Goal: Purchase product/service

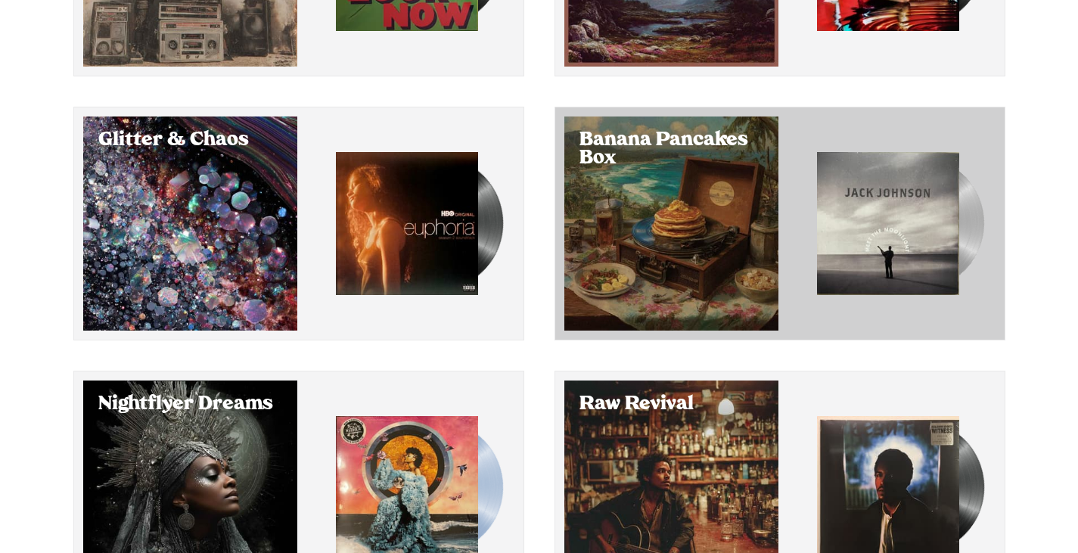
scroll to position [443, 0]
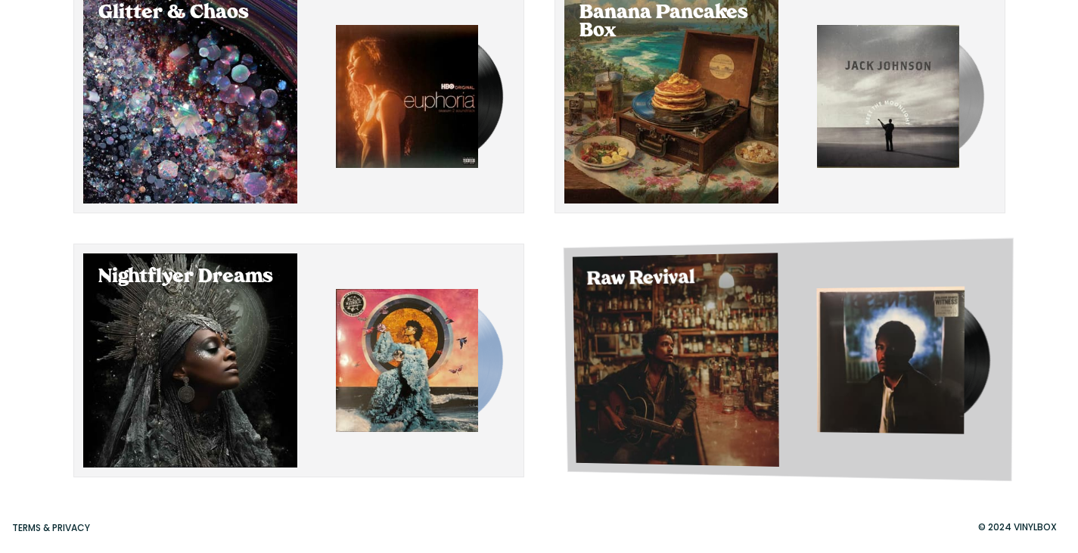
click at [666, 345] on div "Select Raw Revival" at bounding box center [675, 360] width 207 height 214
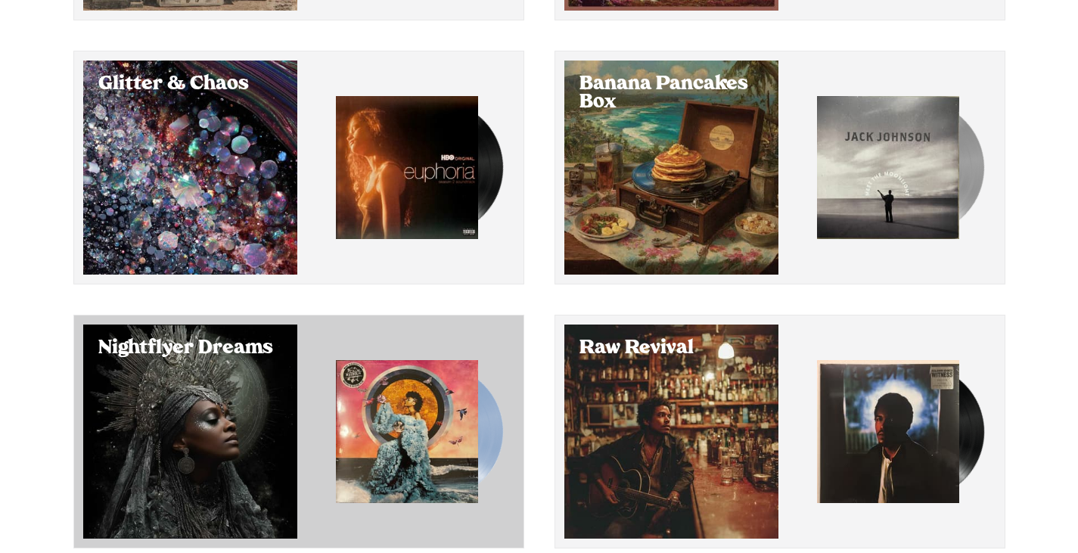
scroll to position [443, 0]
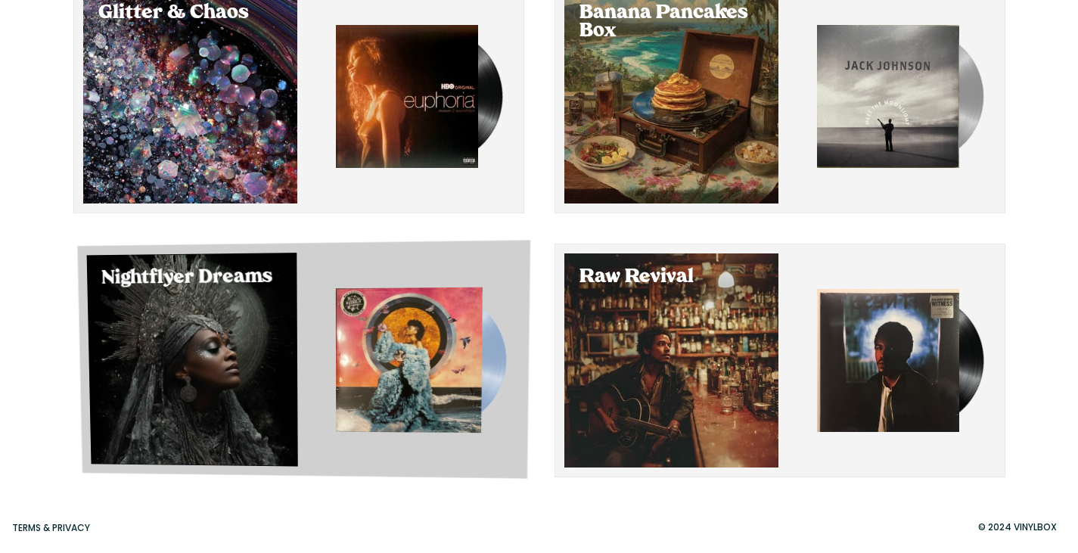
click at [234, 340] on div "Select Nightflyer Dreams" at bounding box center [191, 359] width 211 height 213
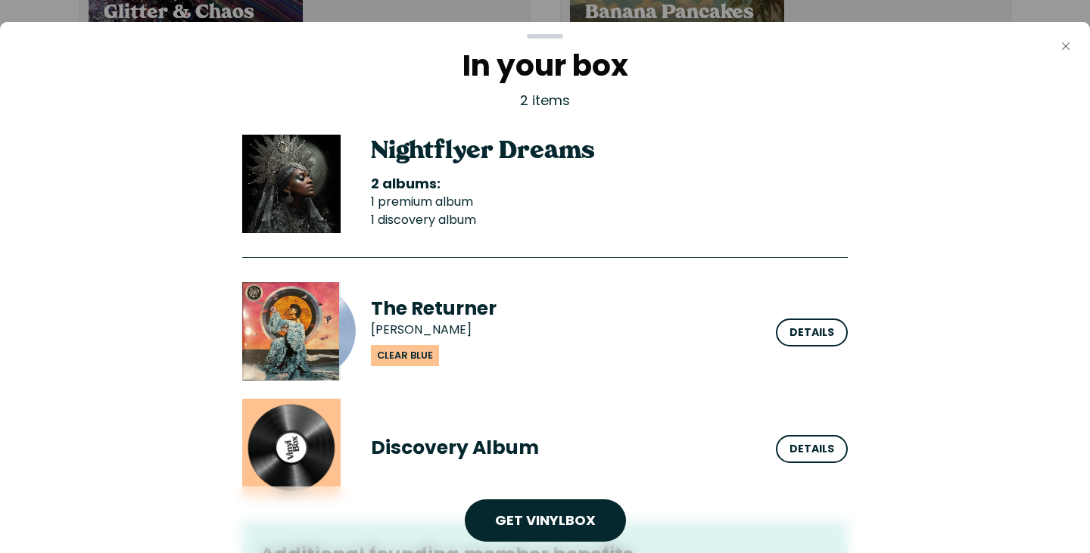
click at [1062, 47] on icon "Close" at bounding box center [1065, 46] width 12 height 12
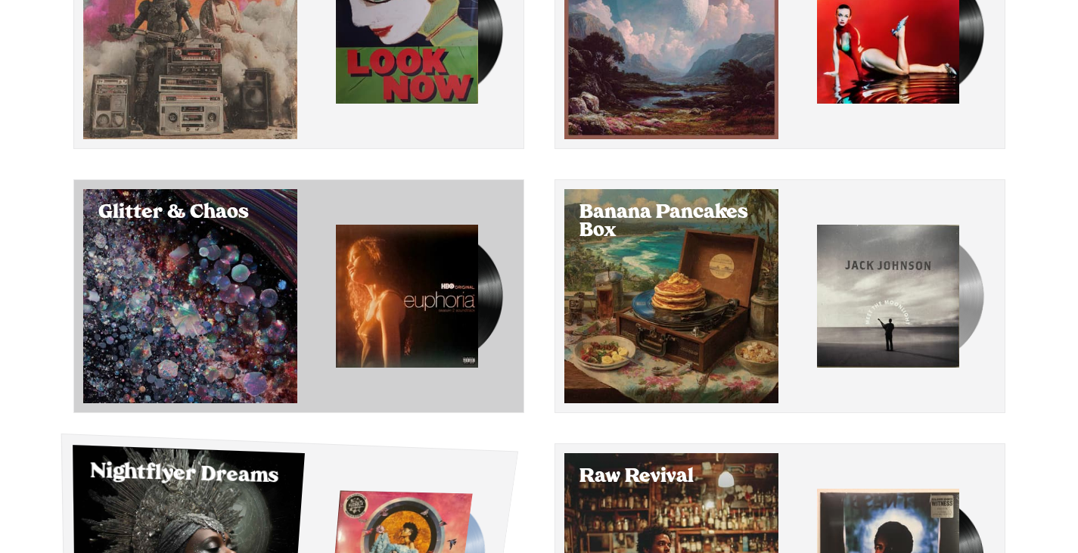
scroll to position [243, 0]
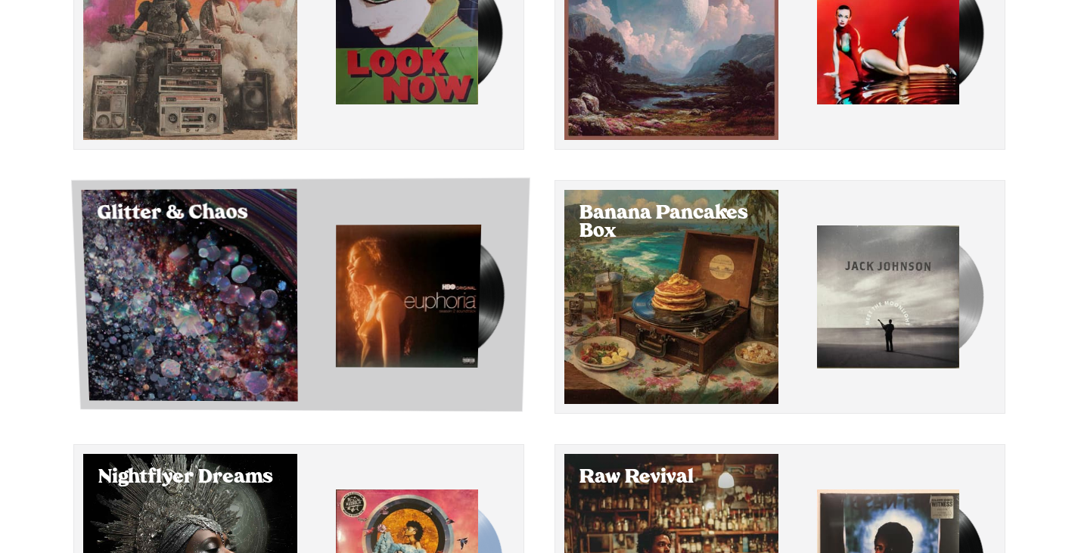
click at [269, 254] on div "Glitter & Chaos" at bounding box center [299, 295] width 459 height 235
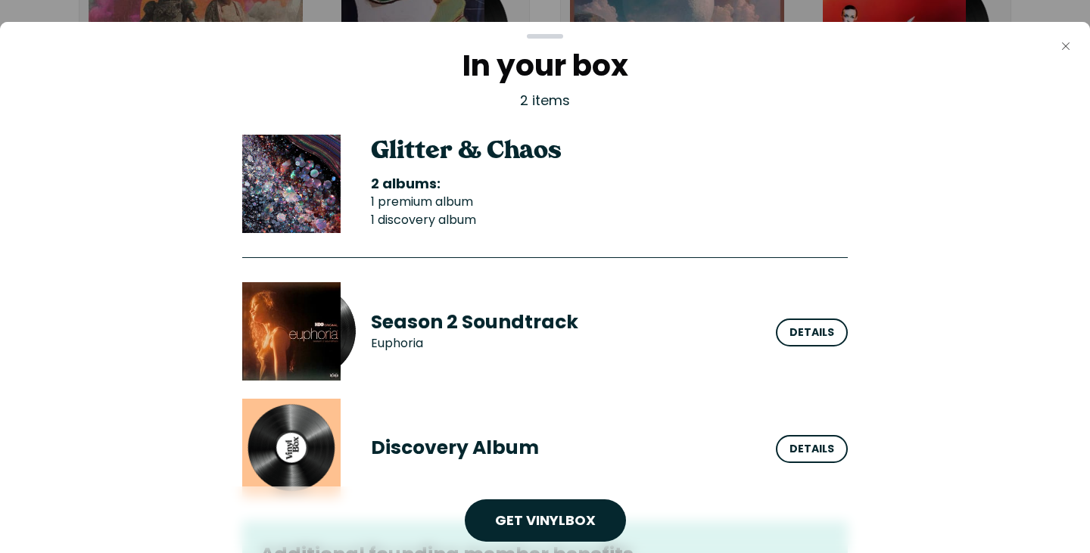
click at [1054, 41] on button "Close" at bounding box center [1065, 46] width 30 height 30
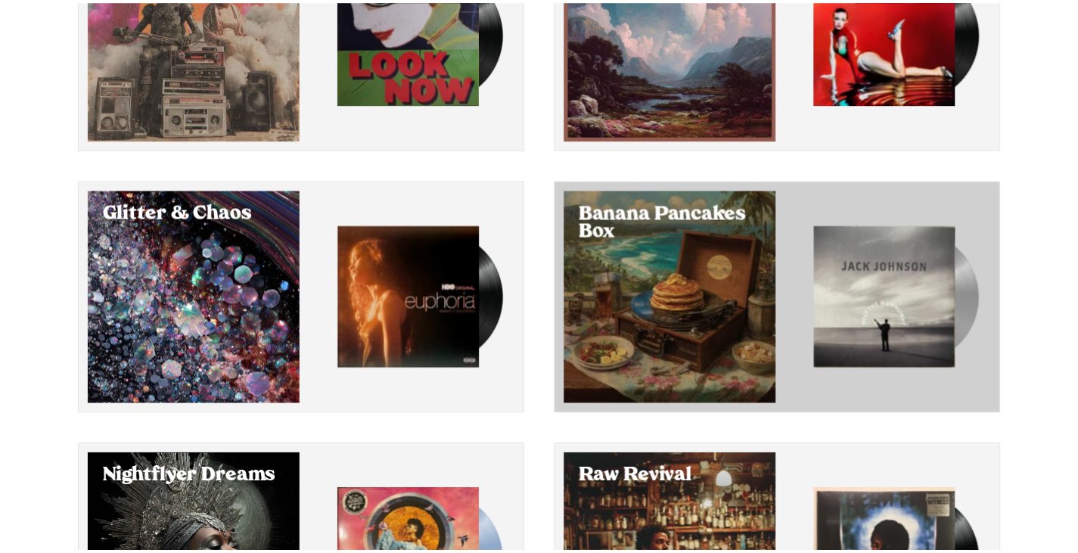
scroll to position [243, 0]
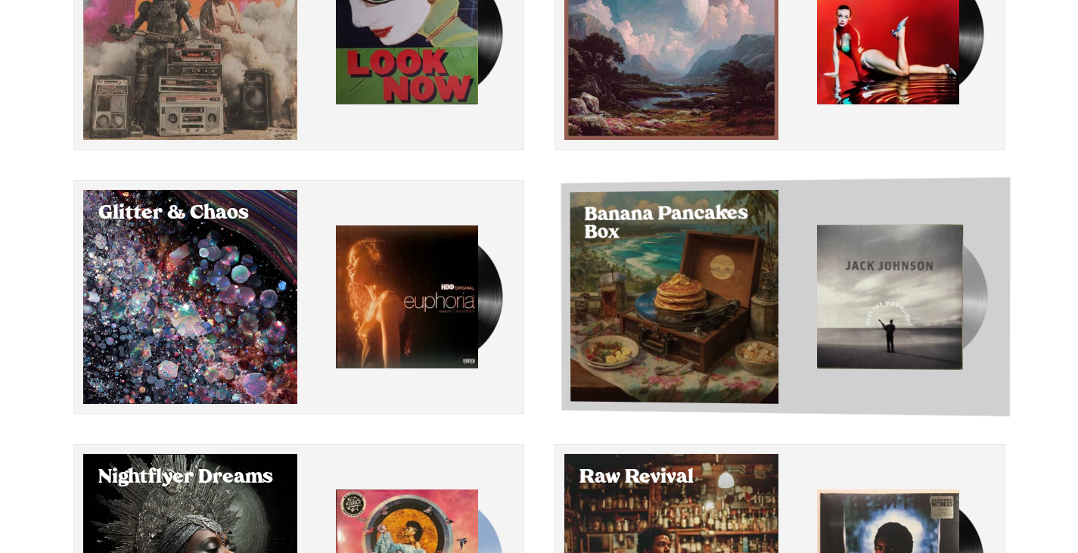
click at [694, 293] on div "Select Banana Pancakes Box" at bounding box center [674, 297] width 209 height 214
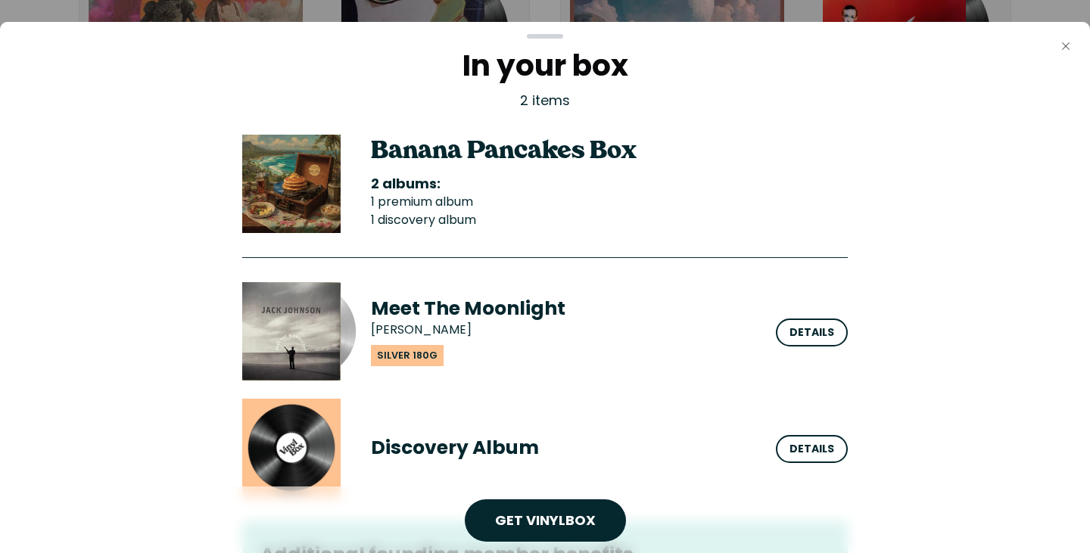
click at [1072, 45] on button "Close" at bounding box center [1065, 46] width 30 height 30
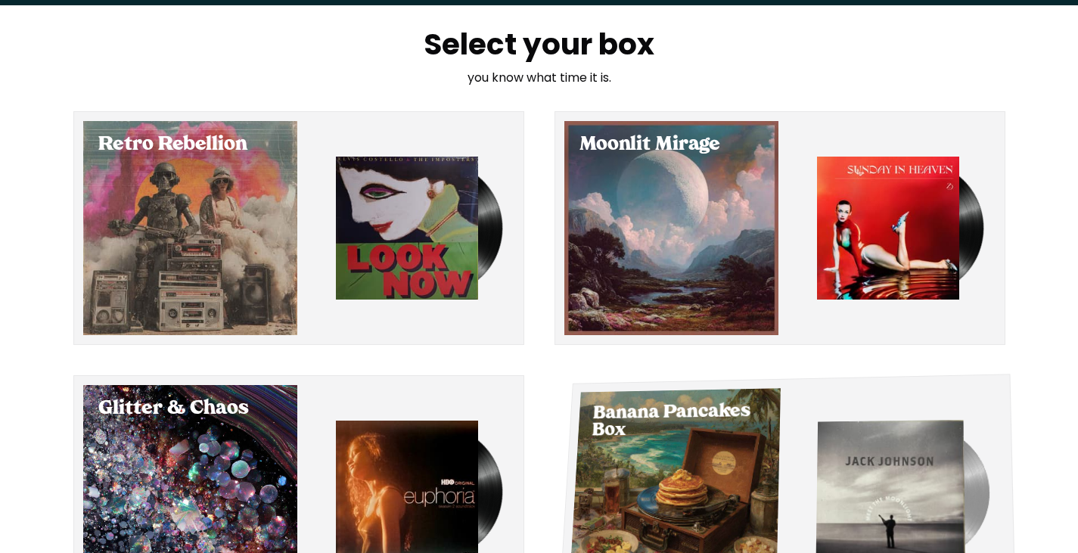
scroll to position [47, 0]
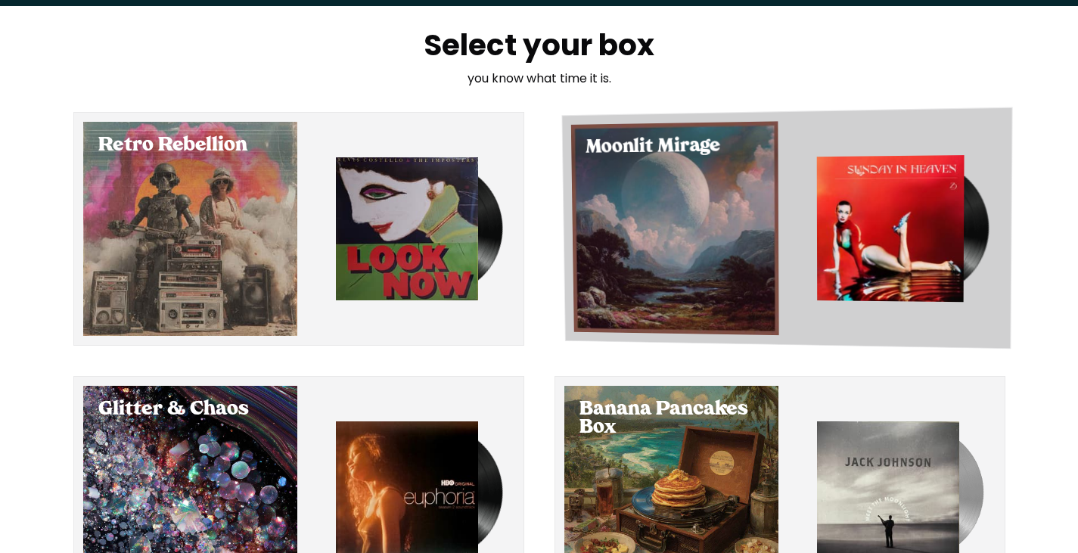
click at [686, 217] on div "Select Moonlit Mirage" at bounding box center [675, 228] width 208 height 214
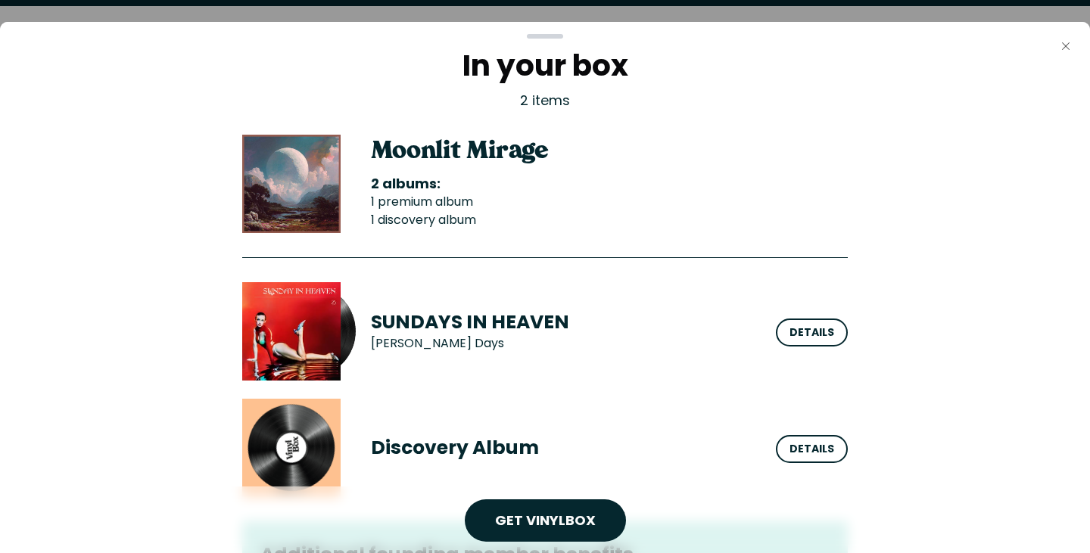
click at [1071, 35] on button "Close" at bounding box center [1065, 46] width 30 height 30
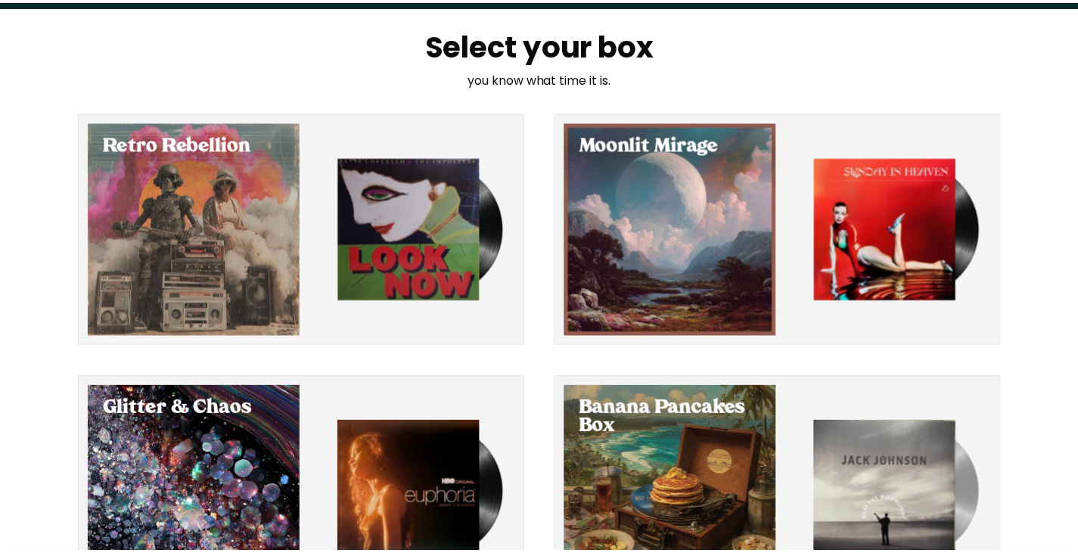
scroll to position [443, 0]
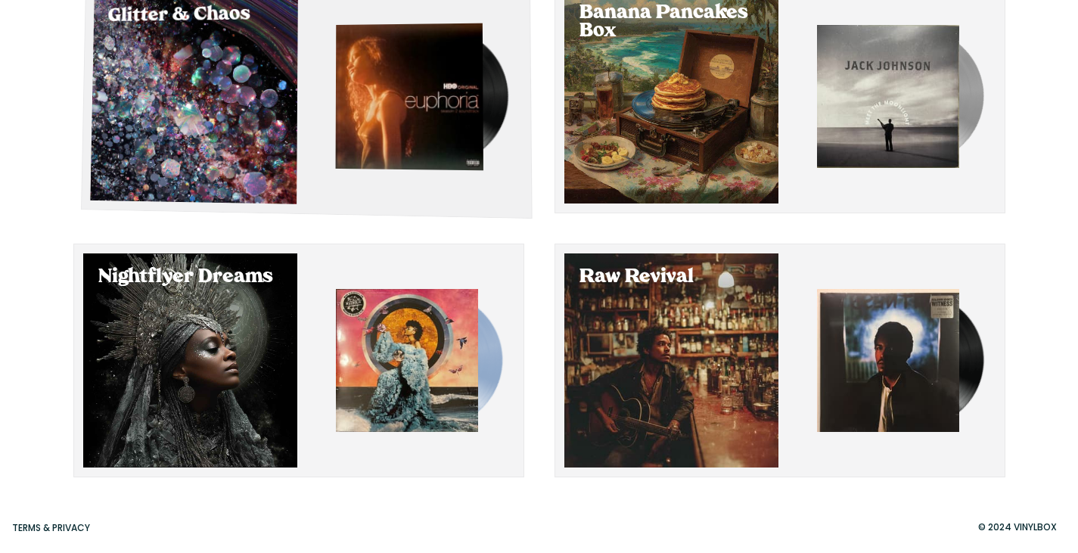
click at [194, 114] on div "Select Glitter & Chaos" at bounding box center [194, 97] width 208 height 214
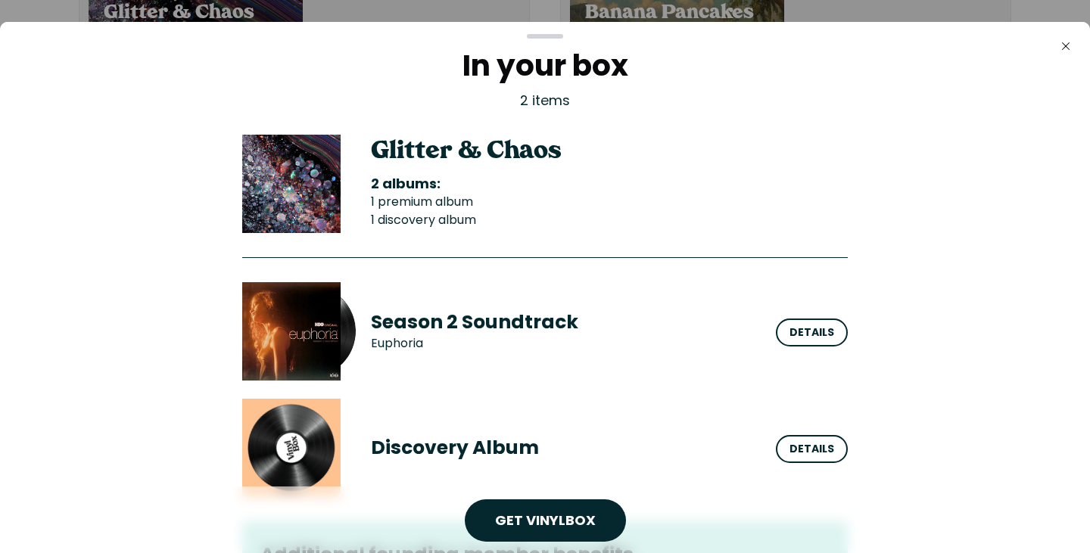
click at [1075, 30] on div "Close In your box 2 items Glitter & Chaos 2 albums: 1 premium album 1 discovery…" at bounding box center [545, 287] width 1090 height 531
click at [1067, 45] on icon "Close" at bounding box center [1065, 46] width 12 height 12
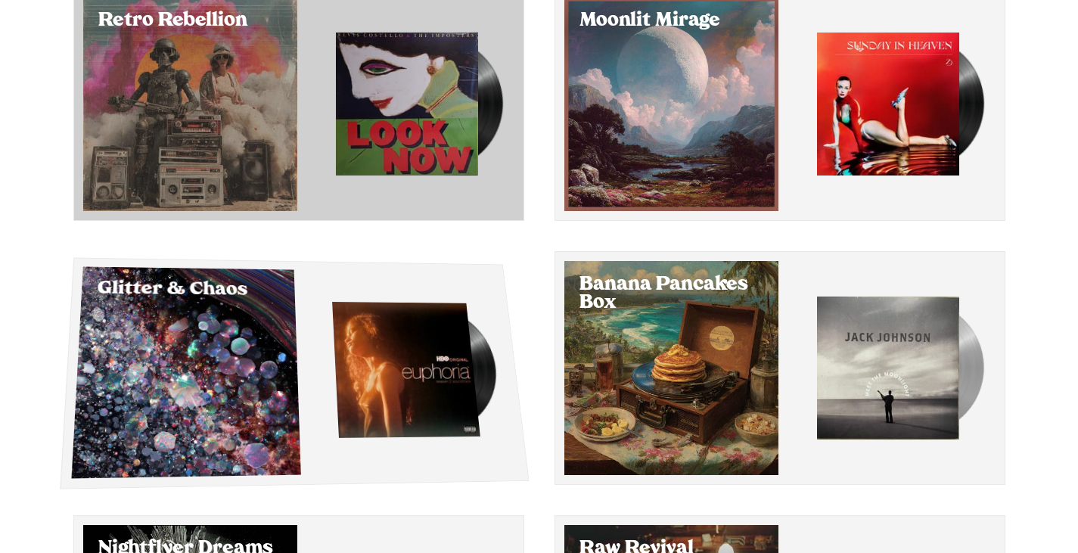
scroll to position [141, 0]
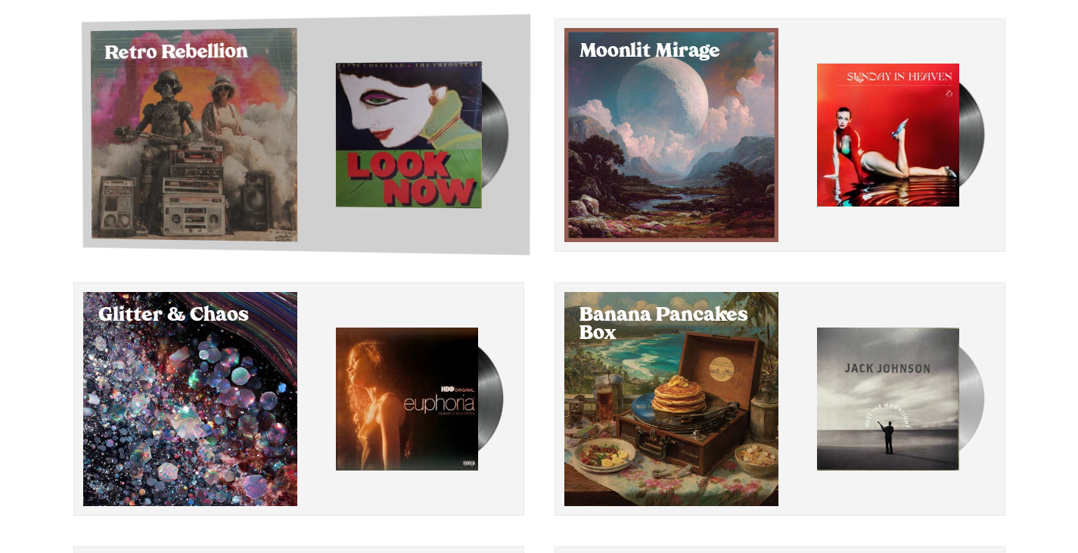
click at [206, 129] on div "Select Retro Rebellion" at bounding box center [193, 135] width 207 height 214
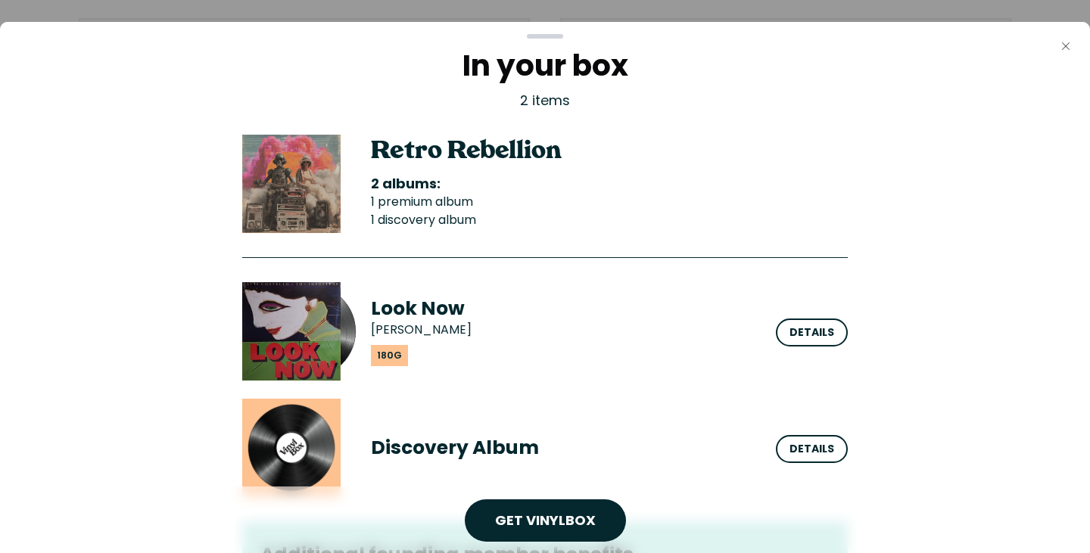
click at [1070, 43] on icon "Close" at bounding box center [1065, 46] width 12 height 12
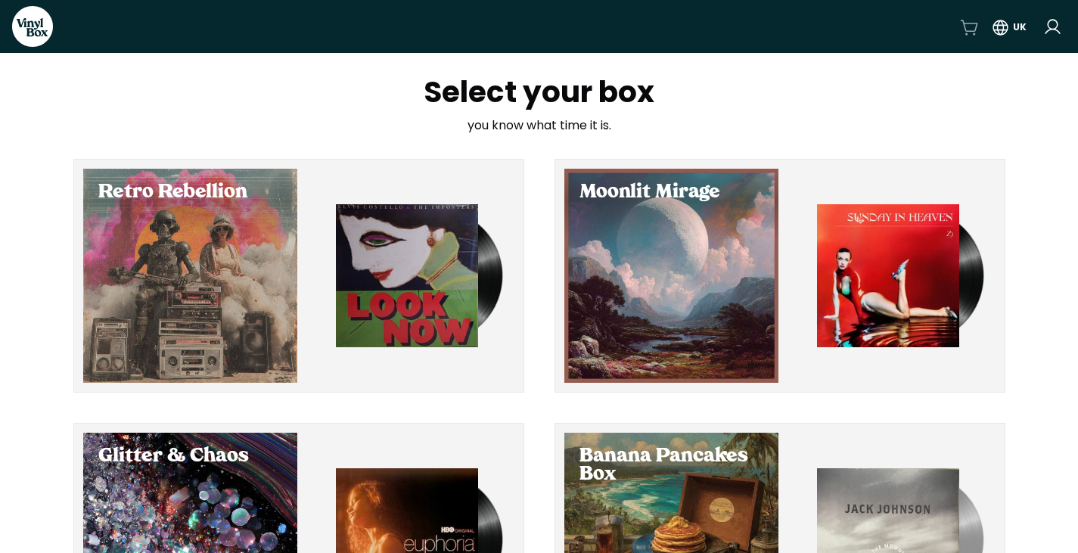
click at [973, 28] on icon at bounding box center [969, 27] width 19 height 19
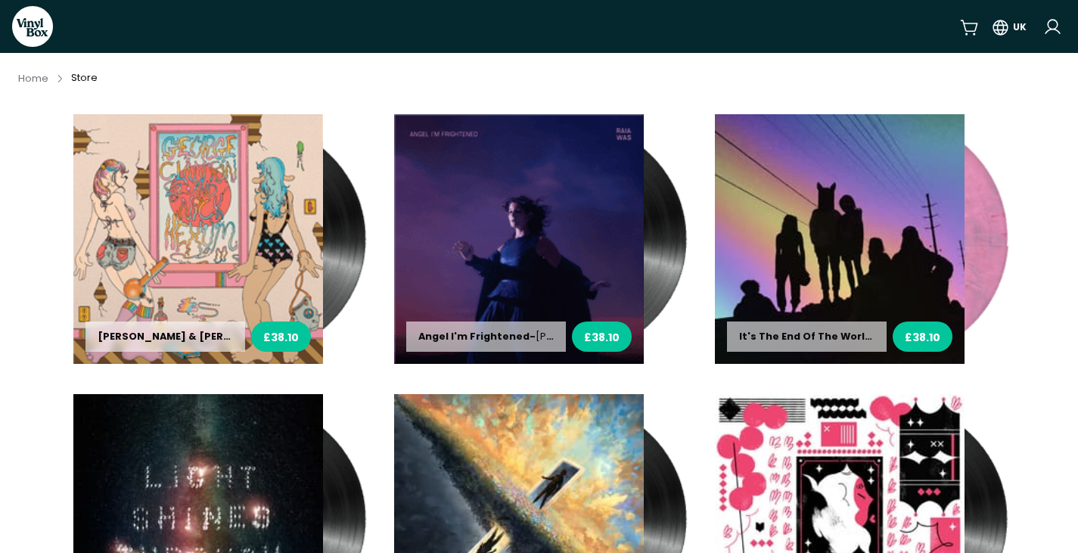
click at [38, 38] on icon at bounding box center [32, 26] width 41 height 41
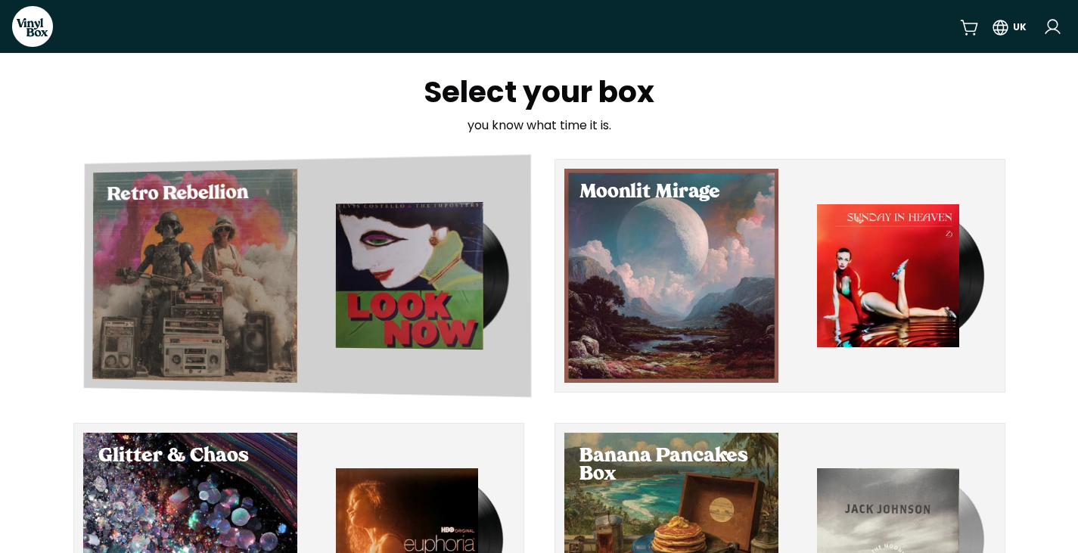
click at [194, 279] on div "Select Retro Rebellion" at bounding box center [194, 276] width 205 height 214
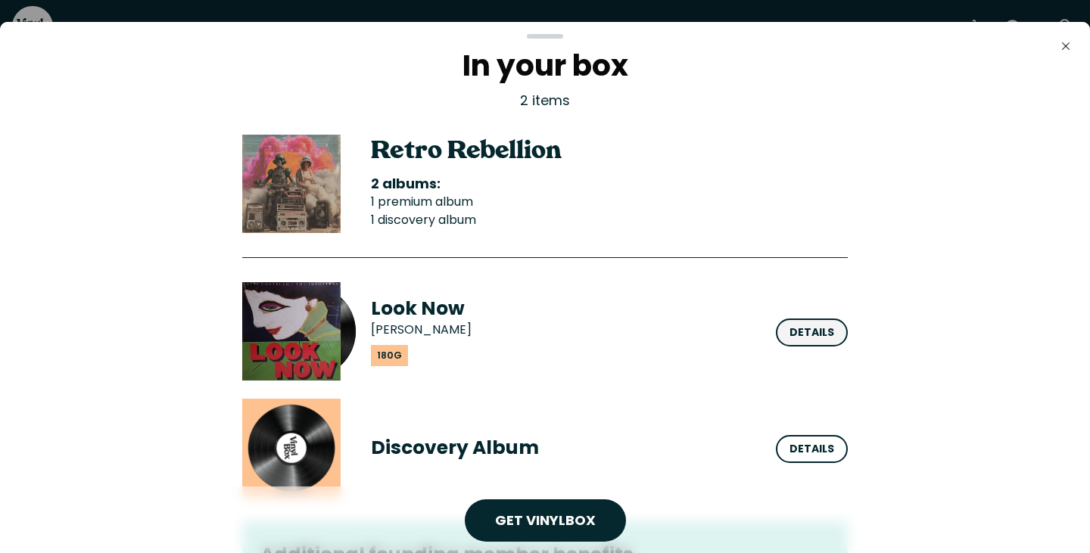
click at [804, 338] on div "Details" at bounding box center [811, 333] width 45 height 16
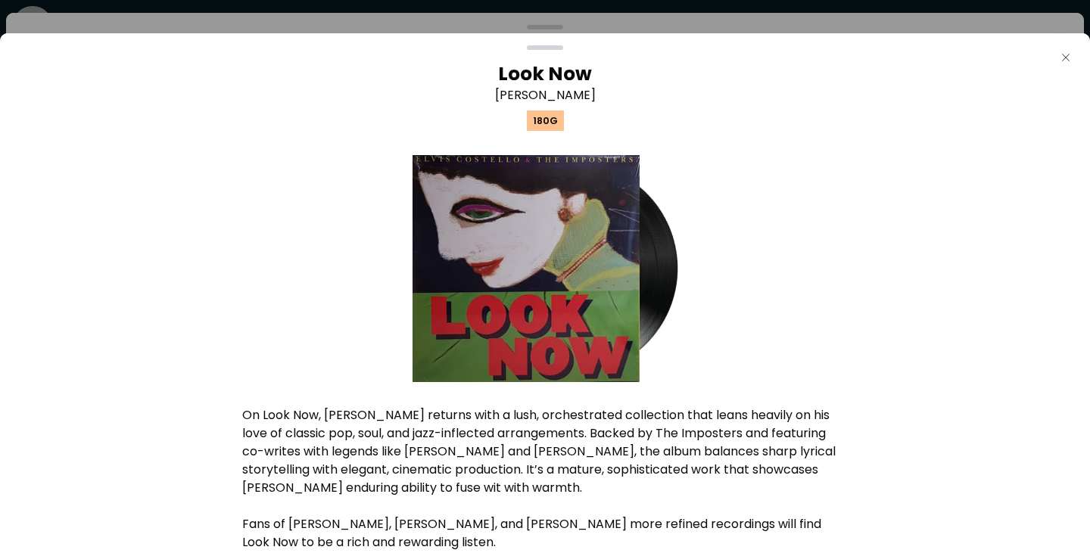
click at [1064, 55] on icon "Close" at bounding box center [1065, 57] width 12 height 12
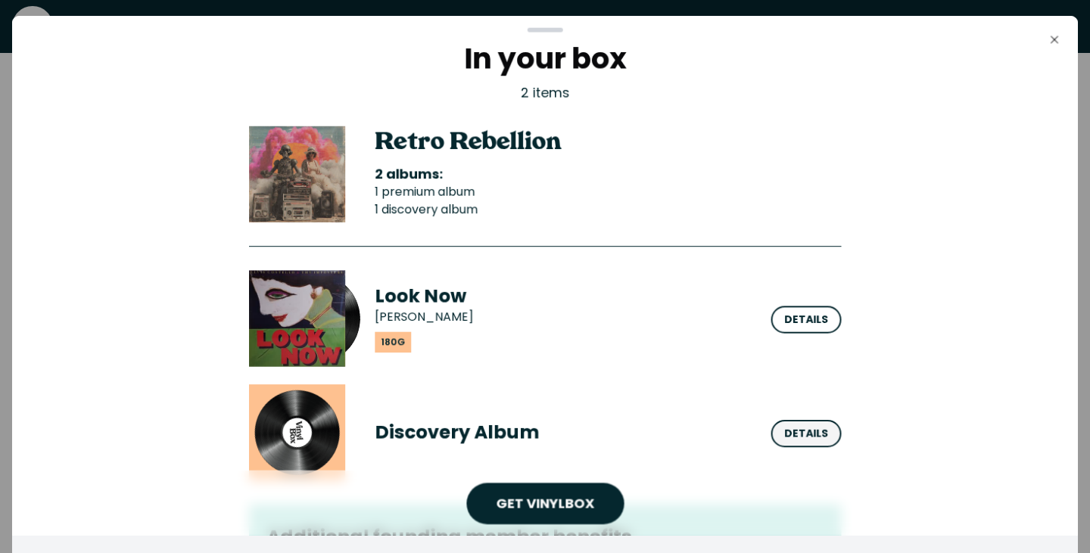
click at [797, 427] on div "Details" at bounding box center [806, 434] width 44 height 16
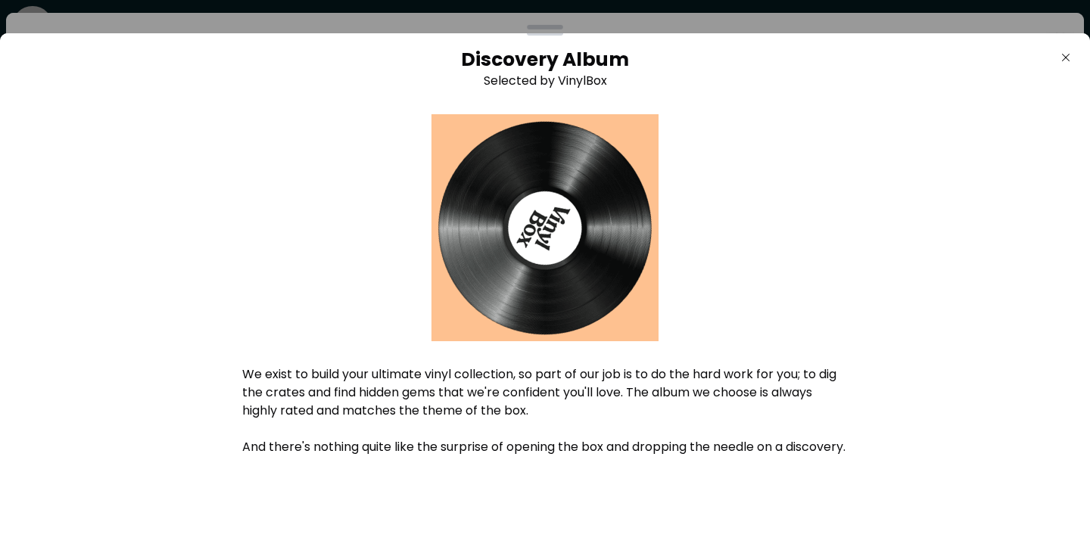
scroll to position [33, 0]
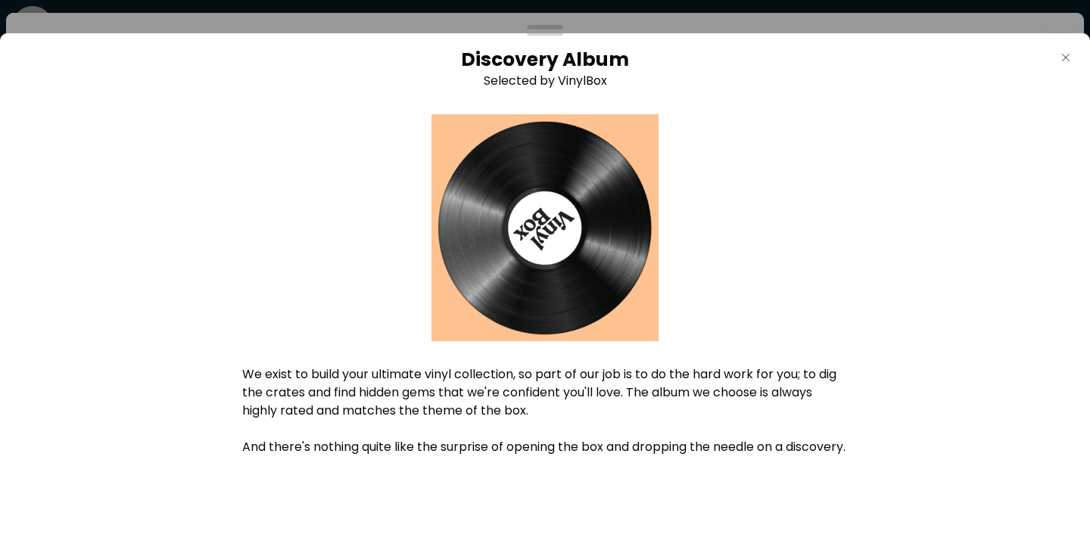
click at [1066, 63] on icon "Close" at bounding box center [1065, 57] width 12 height 12
